Goal: Transaction & Acquisition: Purchase product/service

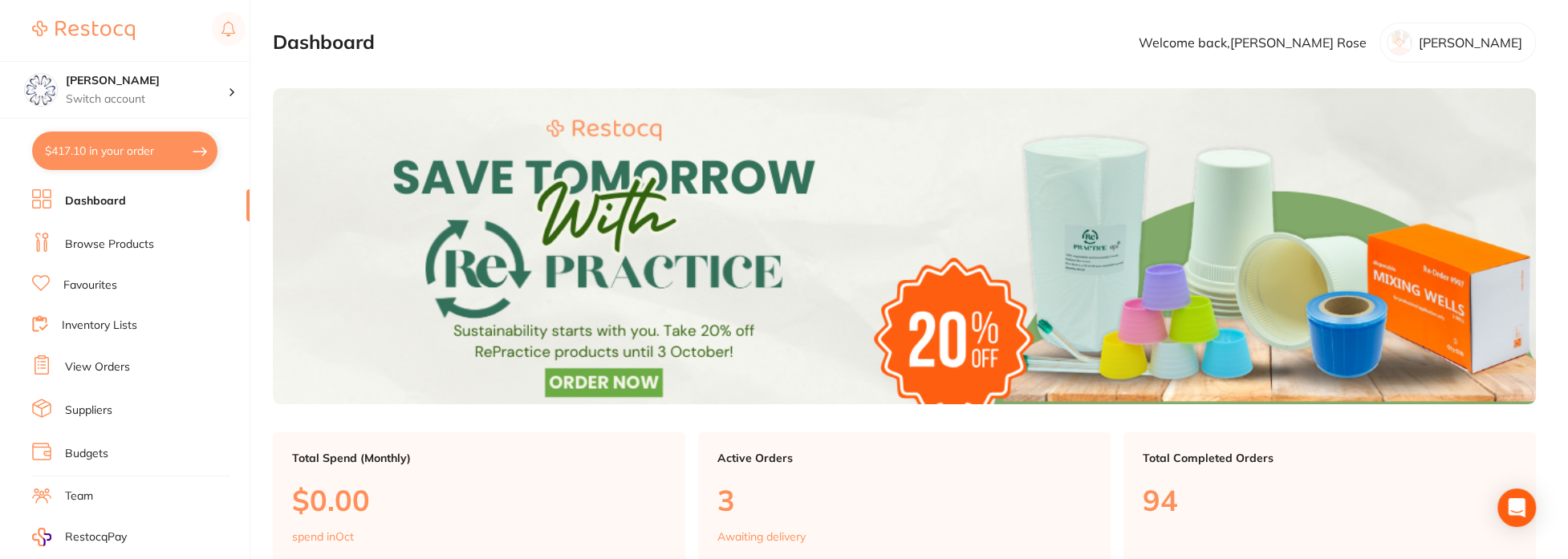
click at [143, 154] on button "$417.10 in your order" at bounding box center [124, 151] width 185 height 39
checkbox input "true"
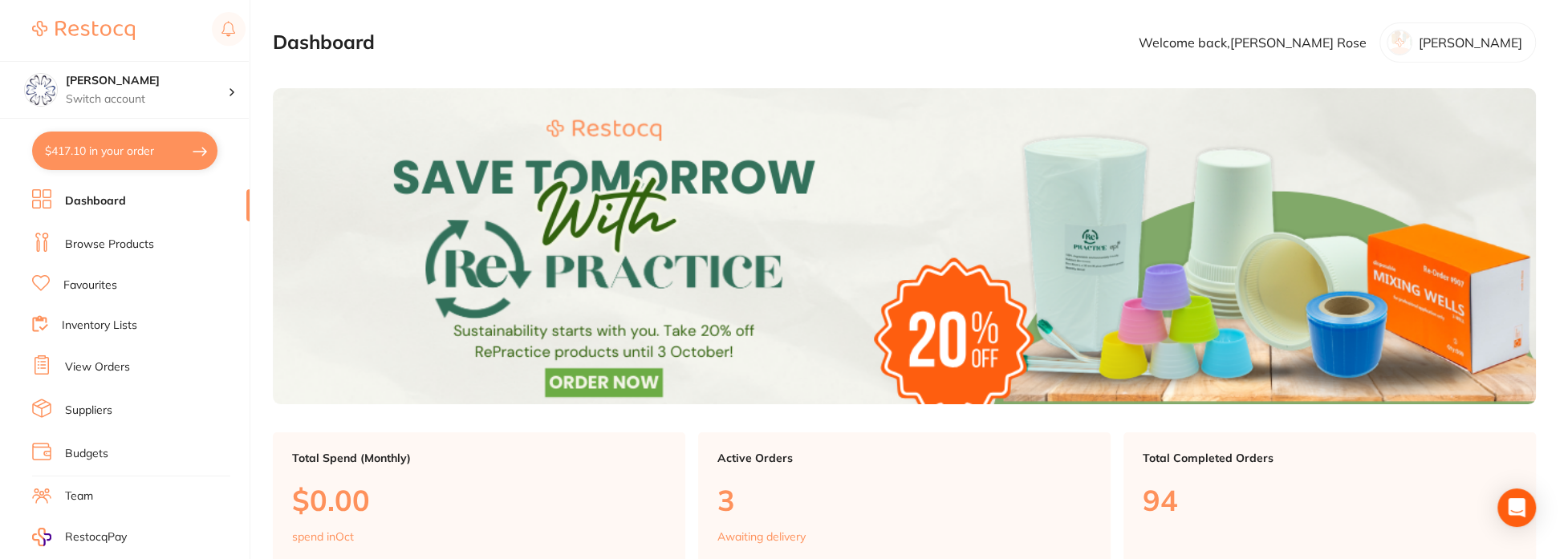
checkbox input "true"
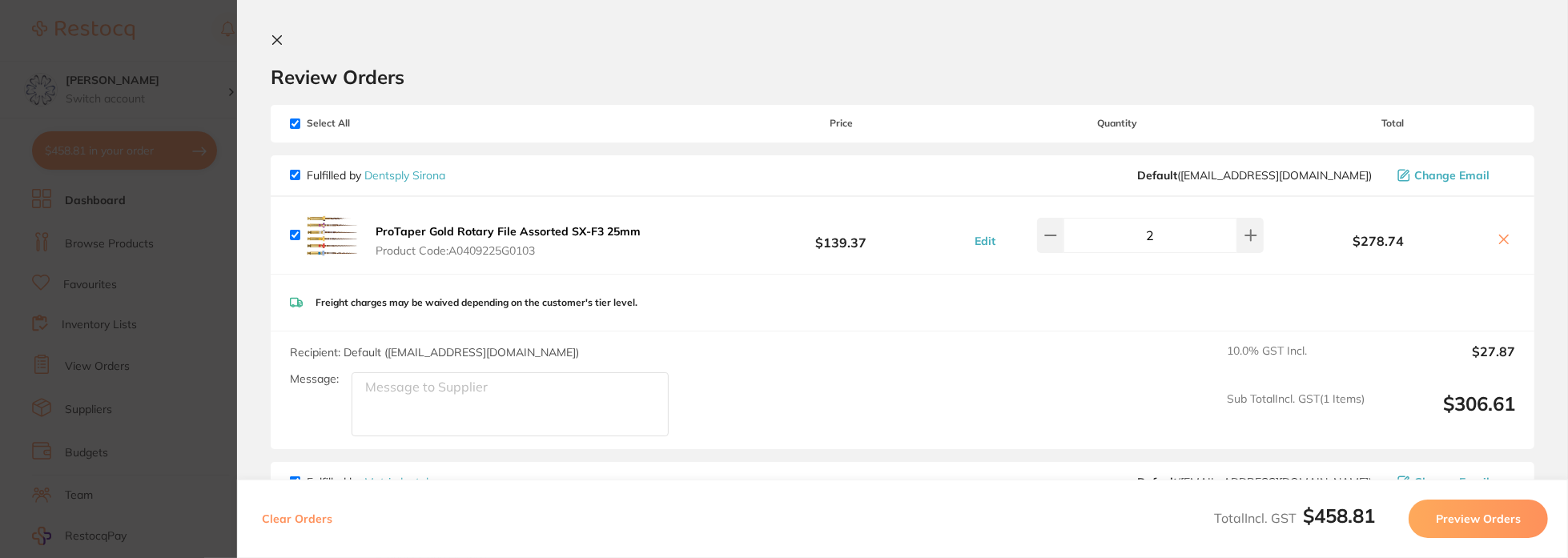
click at [104, 249] on section "Update RRP Set your pre negotiated price for this item. Item Agreed RRP (excl. …" at bounding box center [784, 279] width 1568 height 558
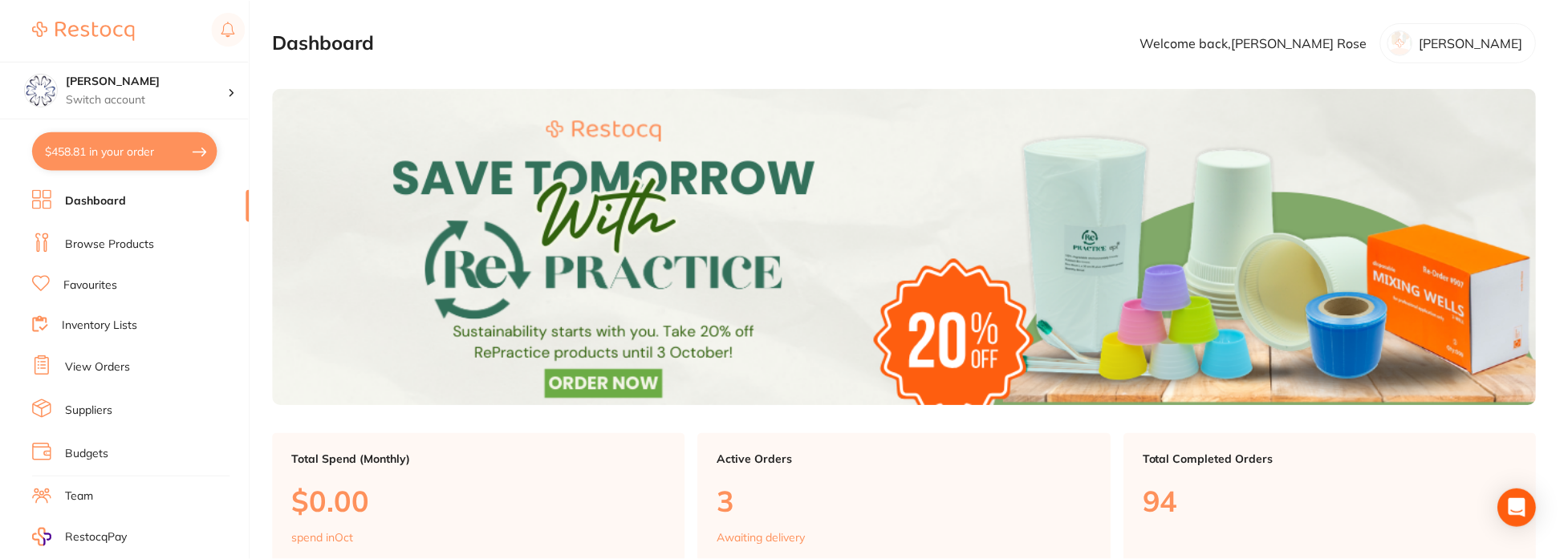
scroll to position [3, 0]
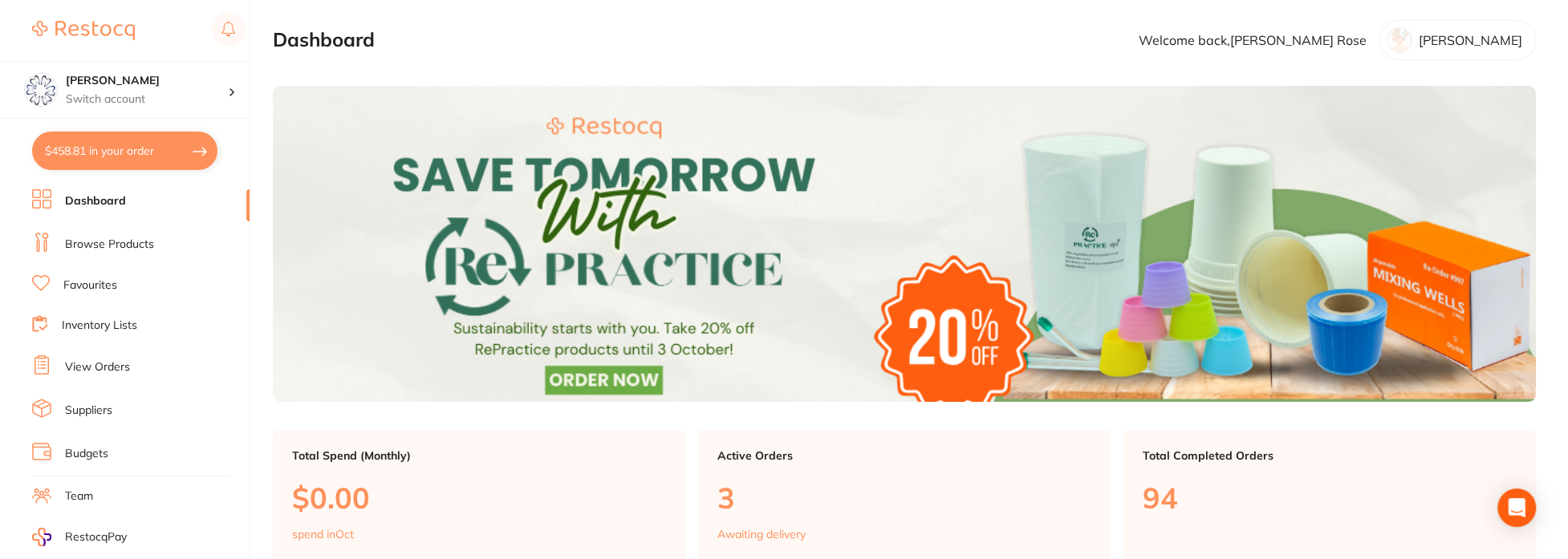
click at [104, 250] on link "Browse Products" at bounding box center [109, 244] width 89 height 16
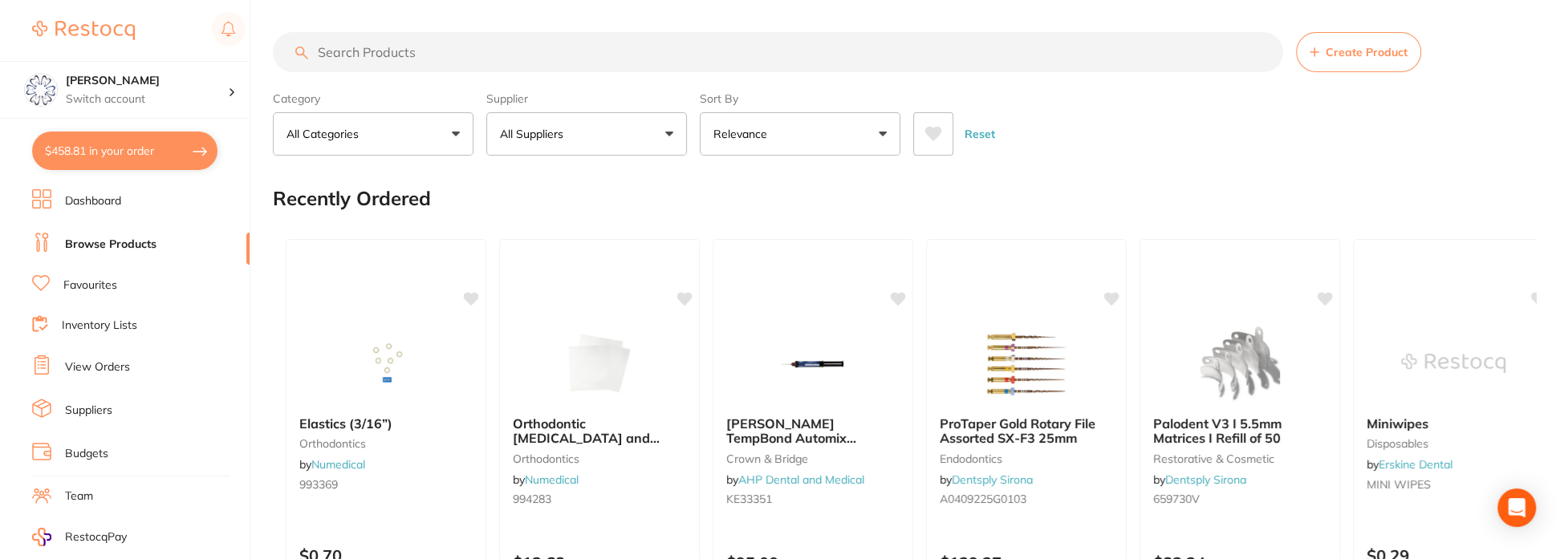
click at [480, 47] on input "search" at bounding box center [777, 52] width 1011 height 40
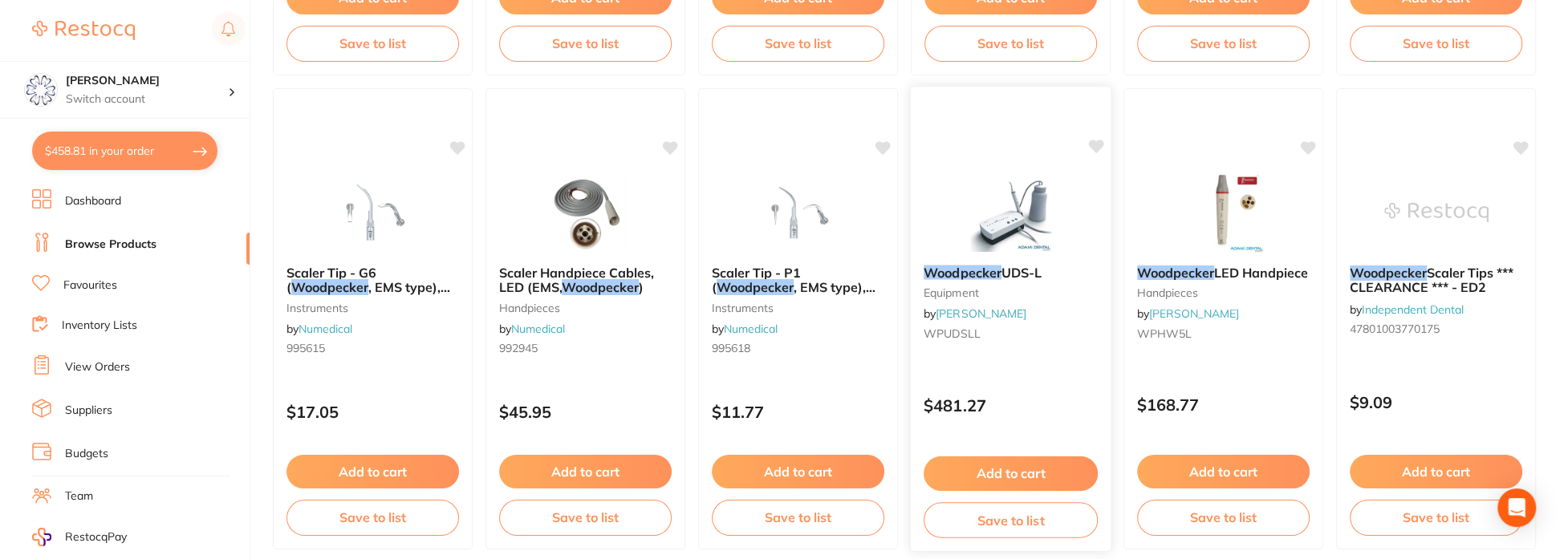
scroll to position [4004, 0]
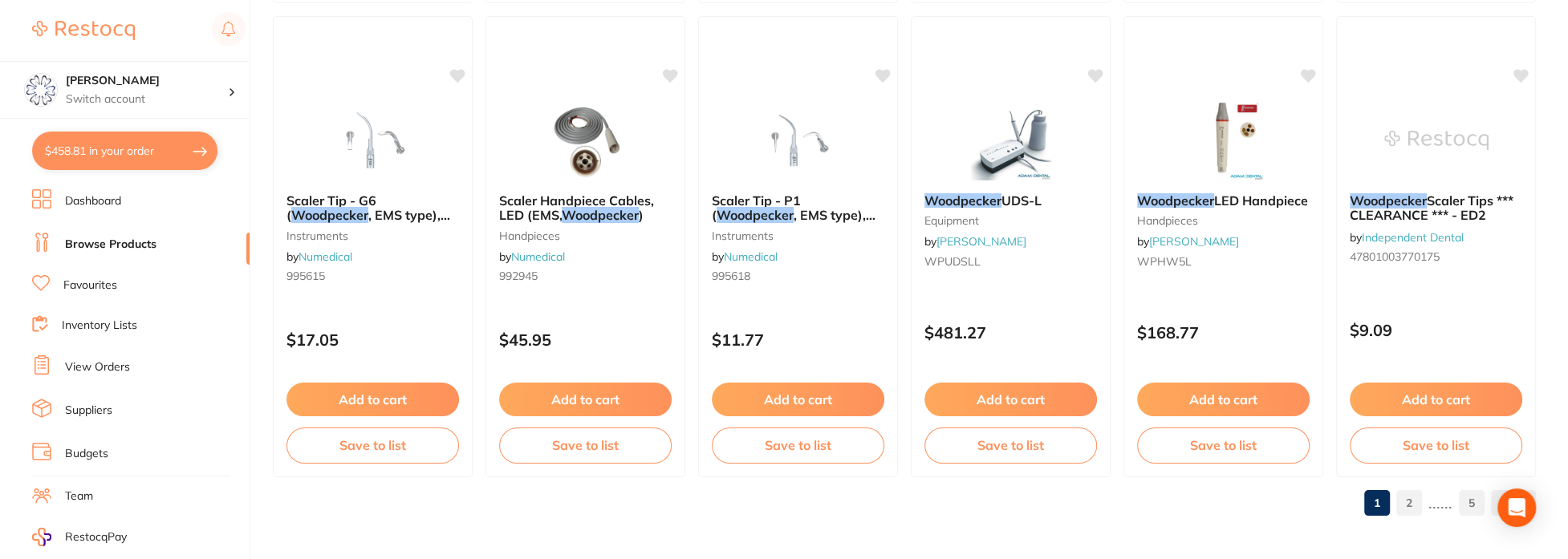
click at [1411, 501] on link "2" at bounding box center [1409, 503] width 26 height 32
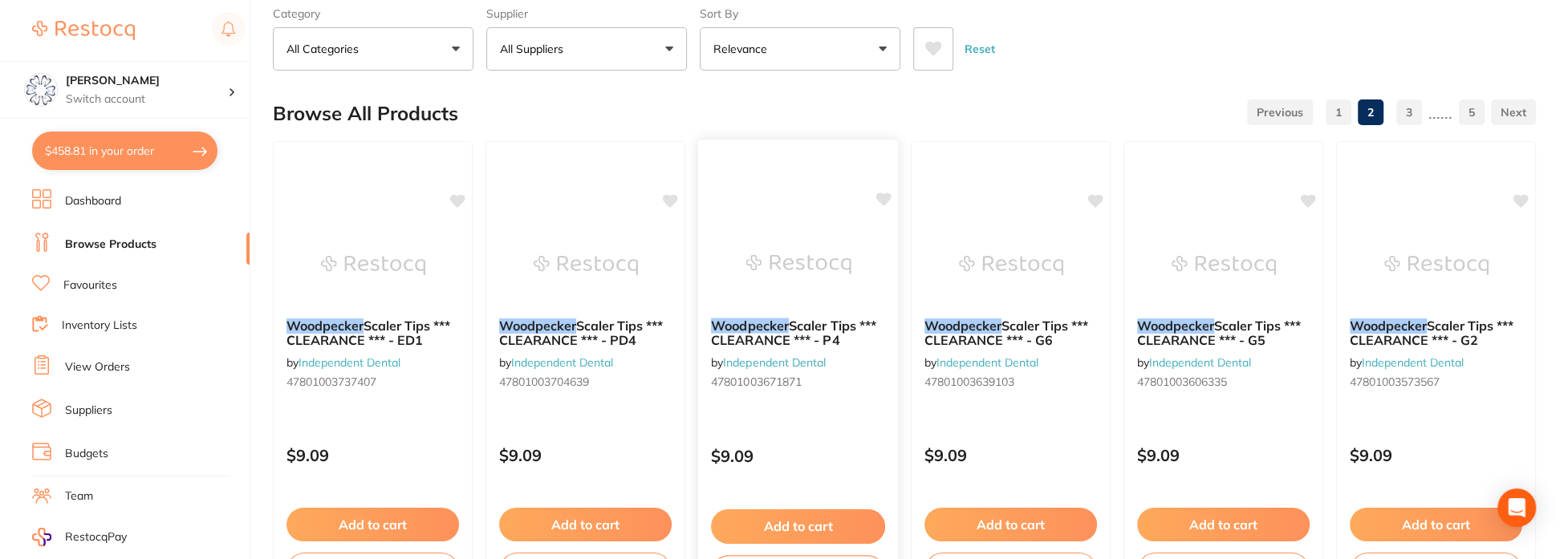
scroll to position [0, 0]
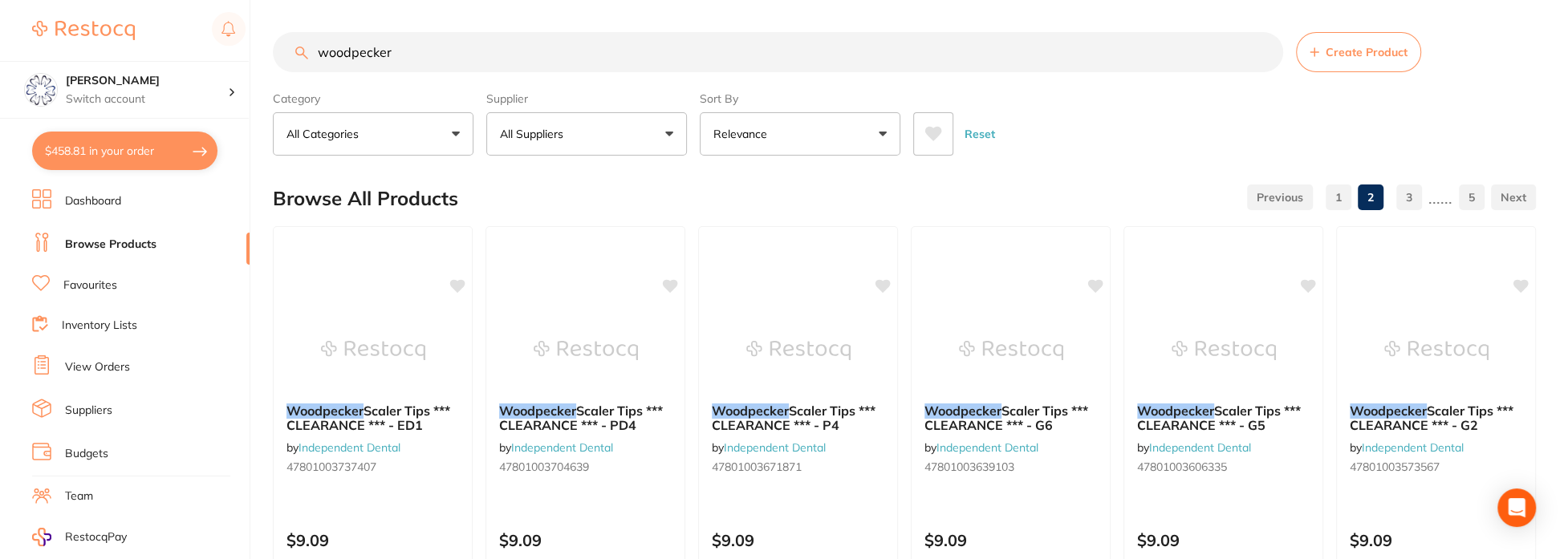
click at [420, 47] on input "woodpecker" at bounding box center [777, 52] width 1011 height 40
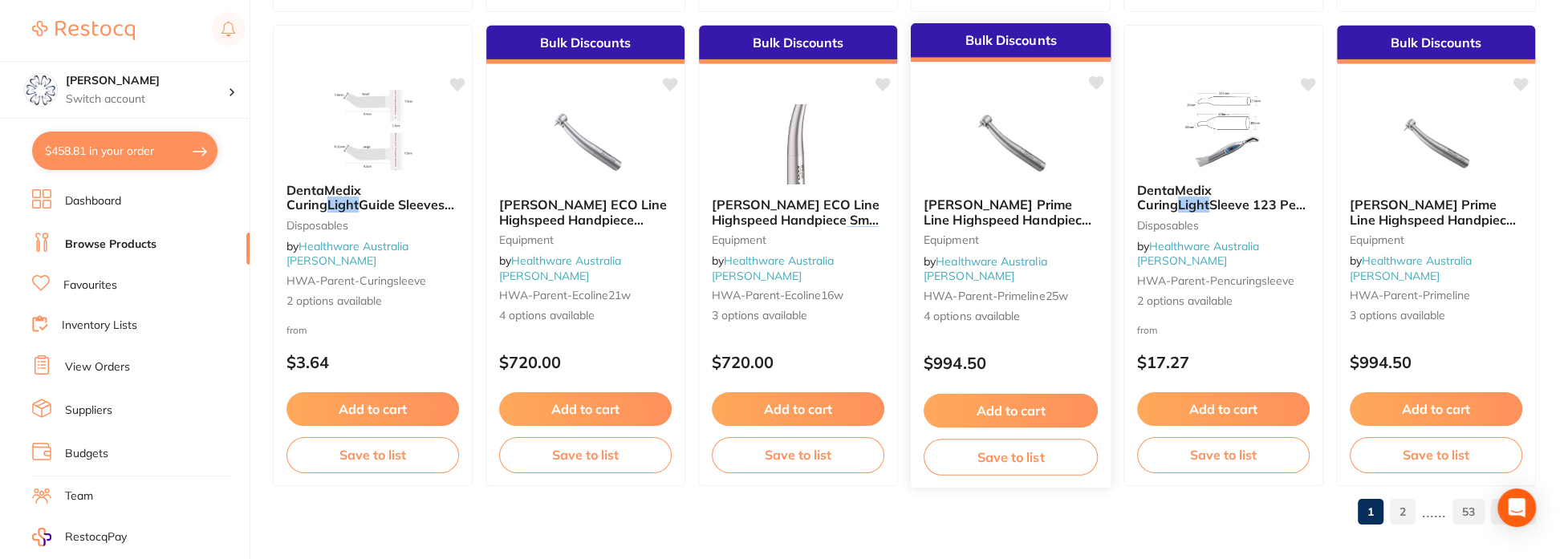
scroll to position [4004, 0]
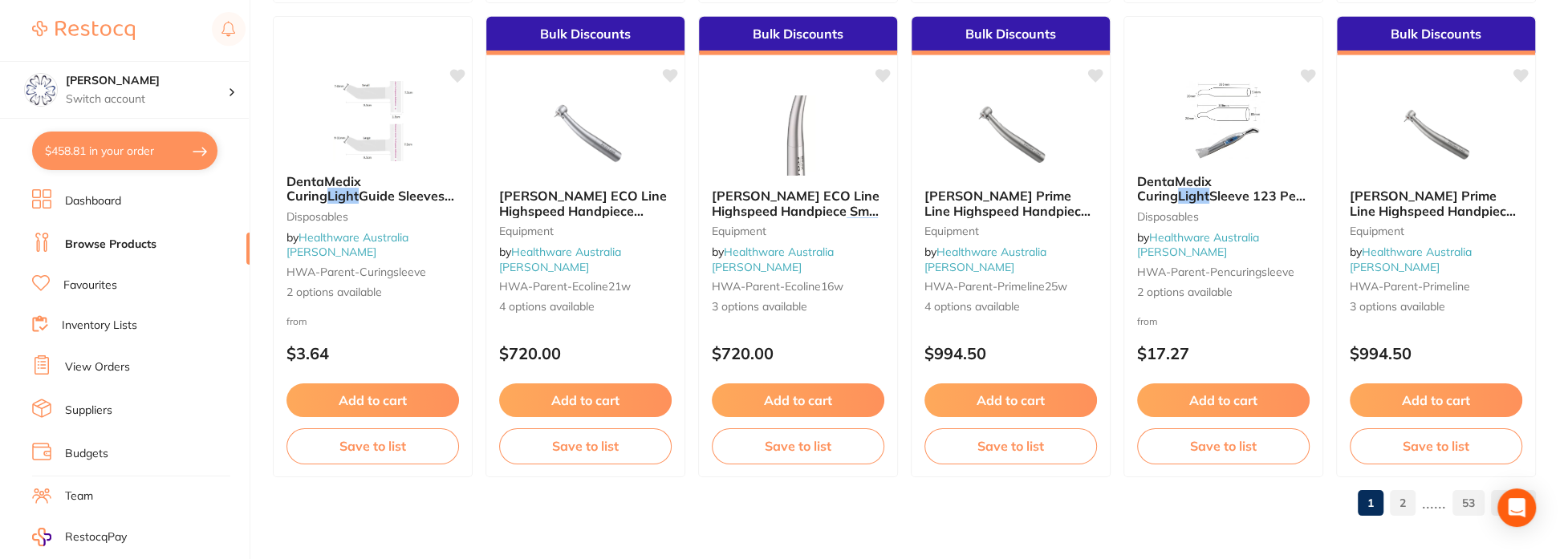
click at [1403, 502] on link "2" at bounding box center [1403, 503] width 26 height 32
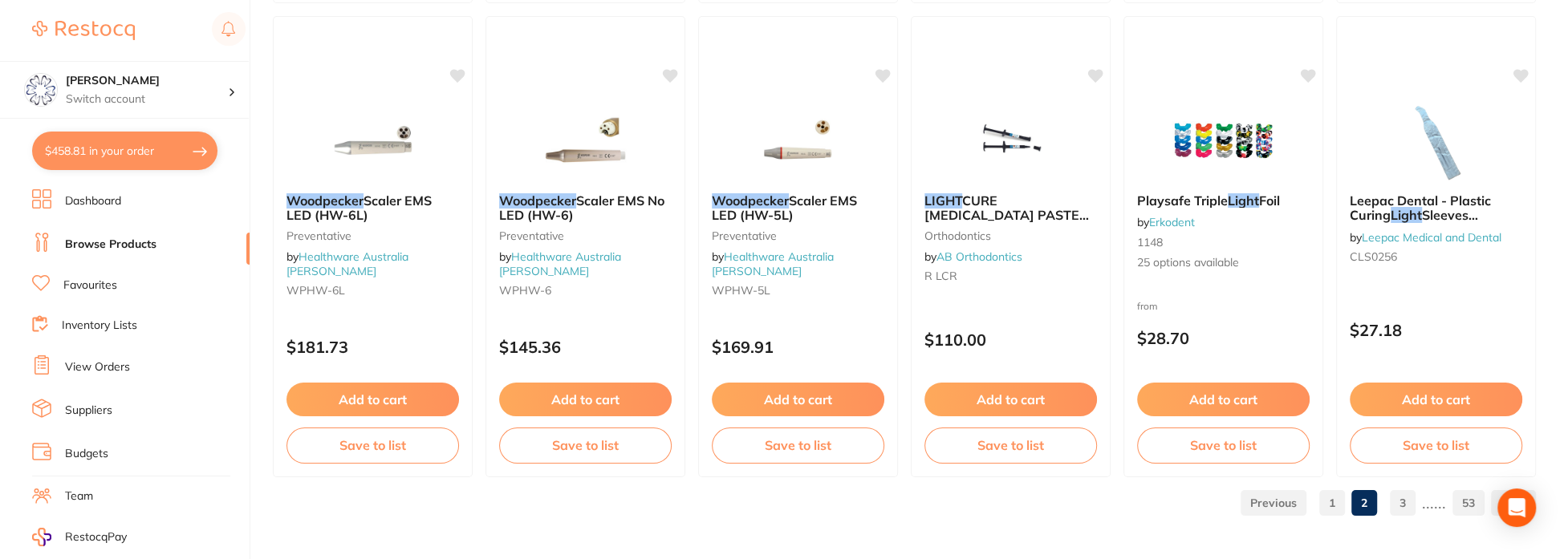
click at [1328, 504] on link "1" at bounding box center [1332, 503] width 26 height 32
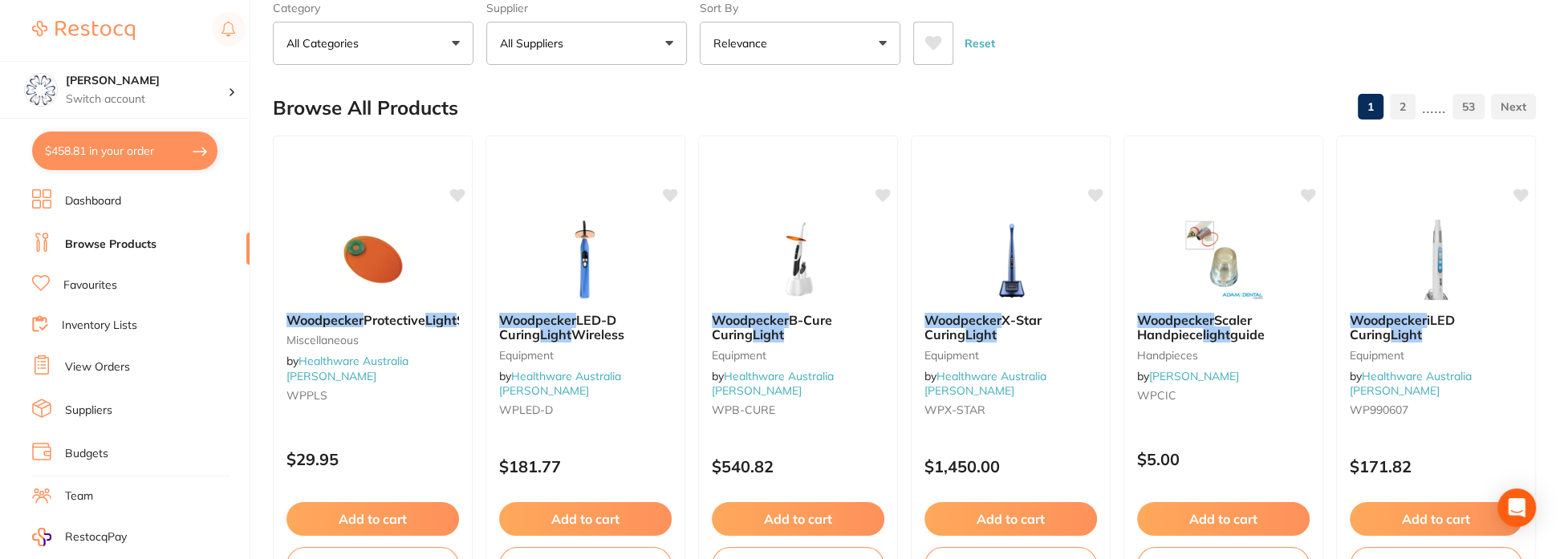
scroll to position [0, 0]
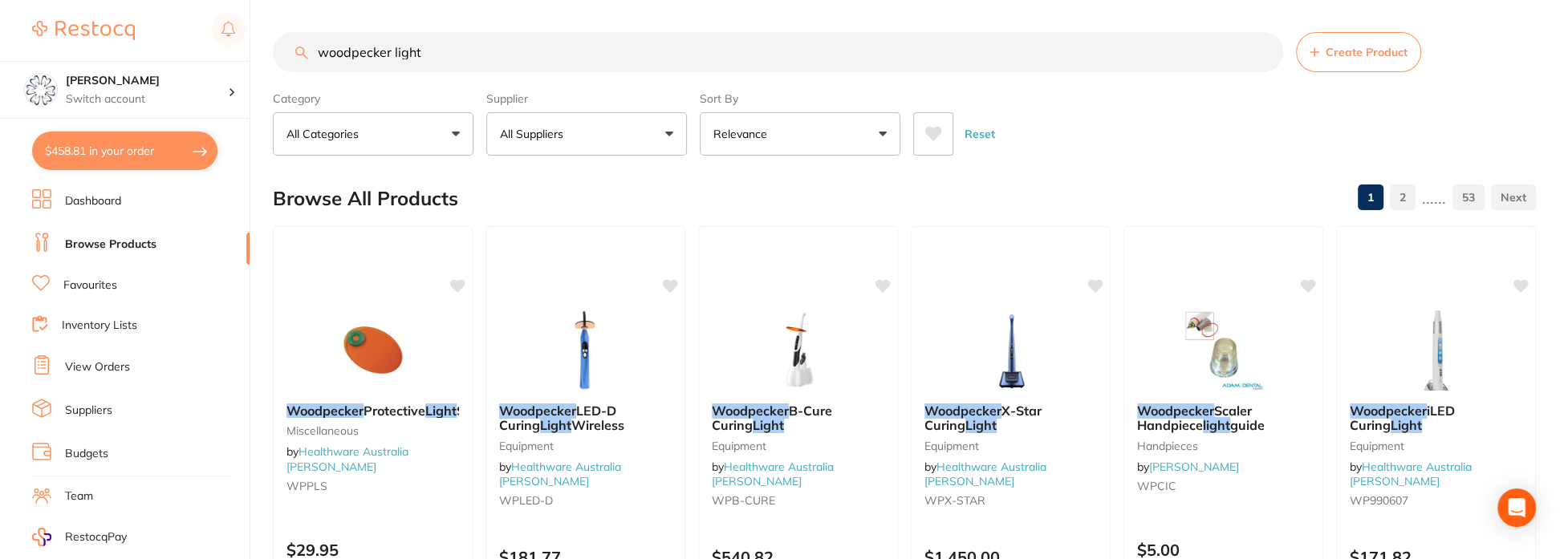
drag, startPoint x: 471, startPoint y: 50, endPoint x: 277, endPoint y: 49, distance: 194.0
click at [277, 49] on input "woodpecker light" at bounding box center [777, 52] width 1011 height 40
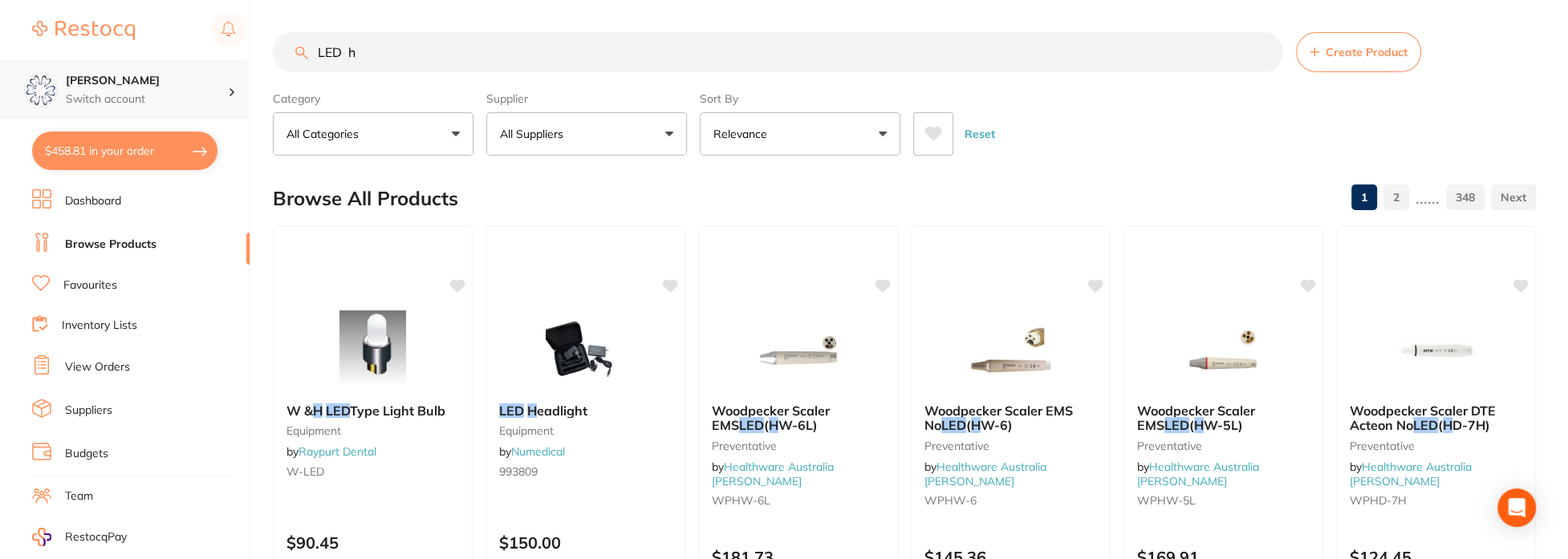
drag, startPoint x: 392, startPoint y: 63, endPoint x: 70, endPoint y: 78, distance: 322.3
click at [70, 78] on div "$458.81 Eumundi Dental Switch account Eumundi Dental $458.81 in your order Dash…" at bounding box center [784, 279] width 1568 height 559
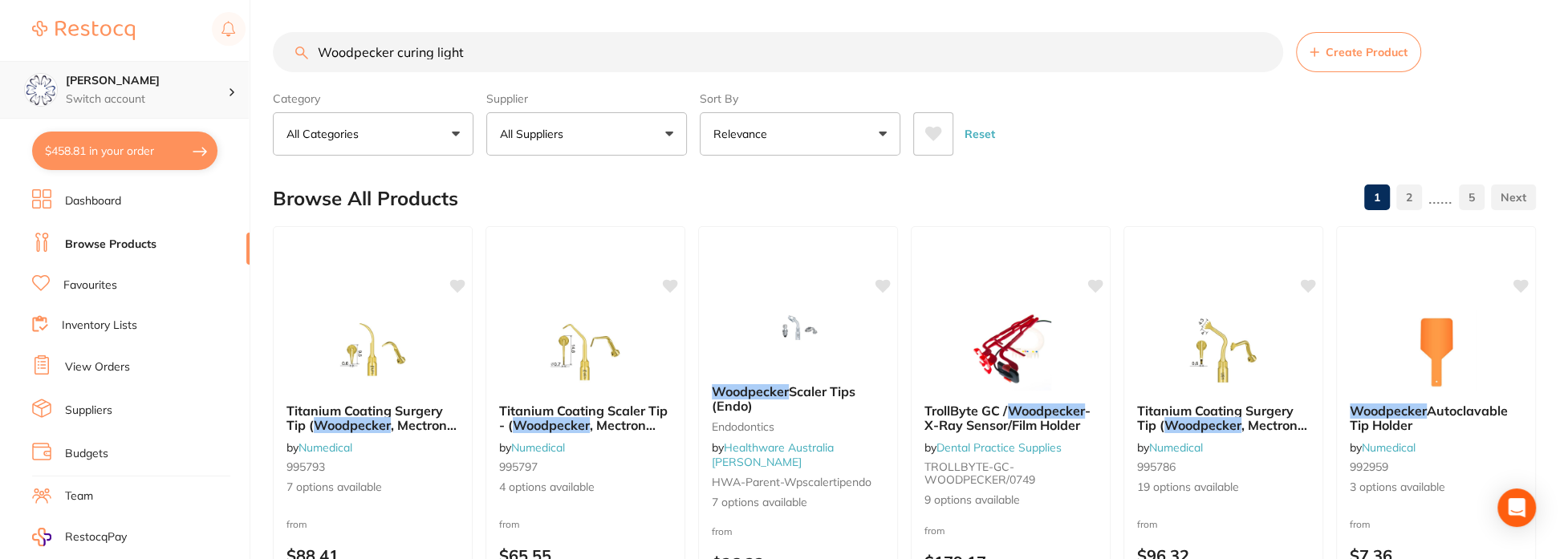
type input "Woodpecker curing light"
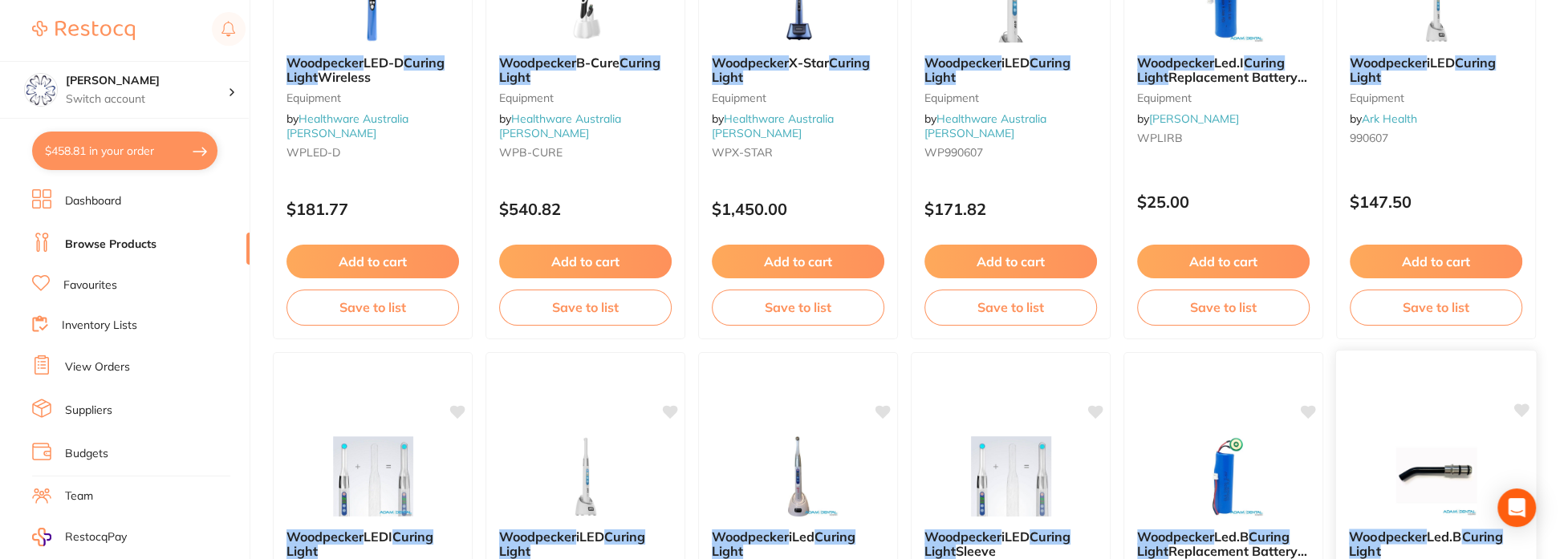
scroll to position [401, 0]
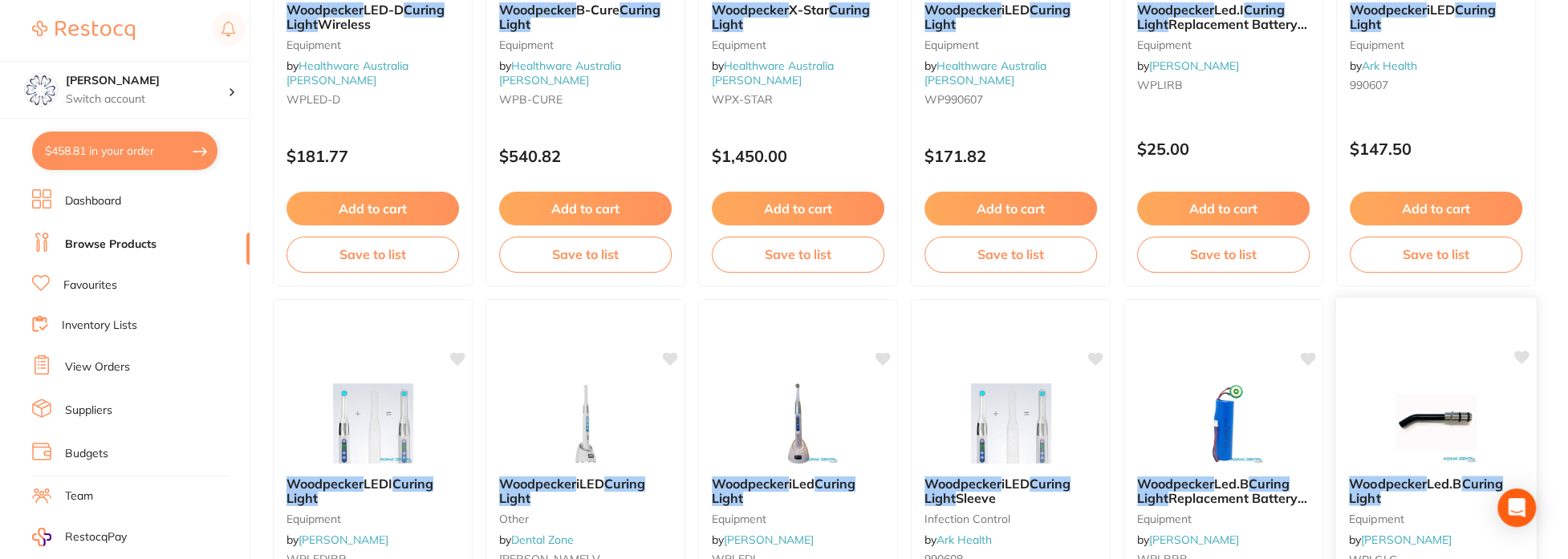
click at [1475, 413] on img at bounding box center [1436, 421] width 105 height 81
